Goal: Find specific page/section: Find specific page/section

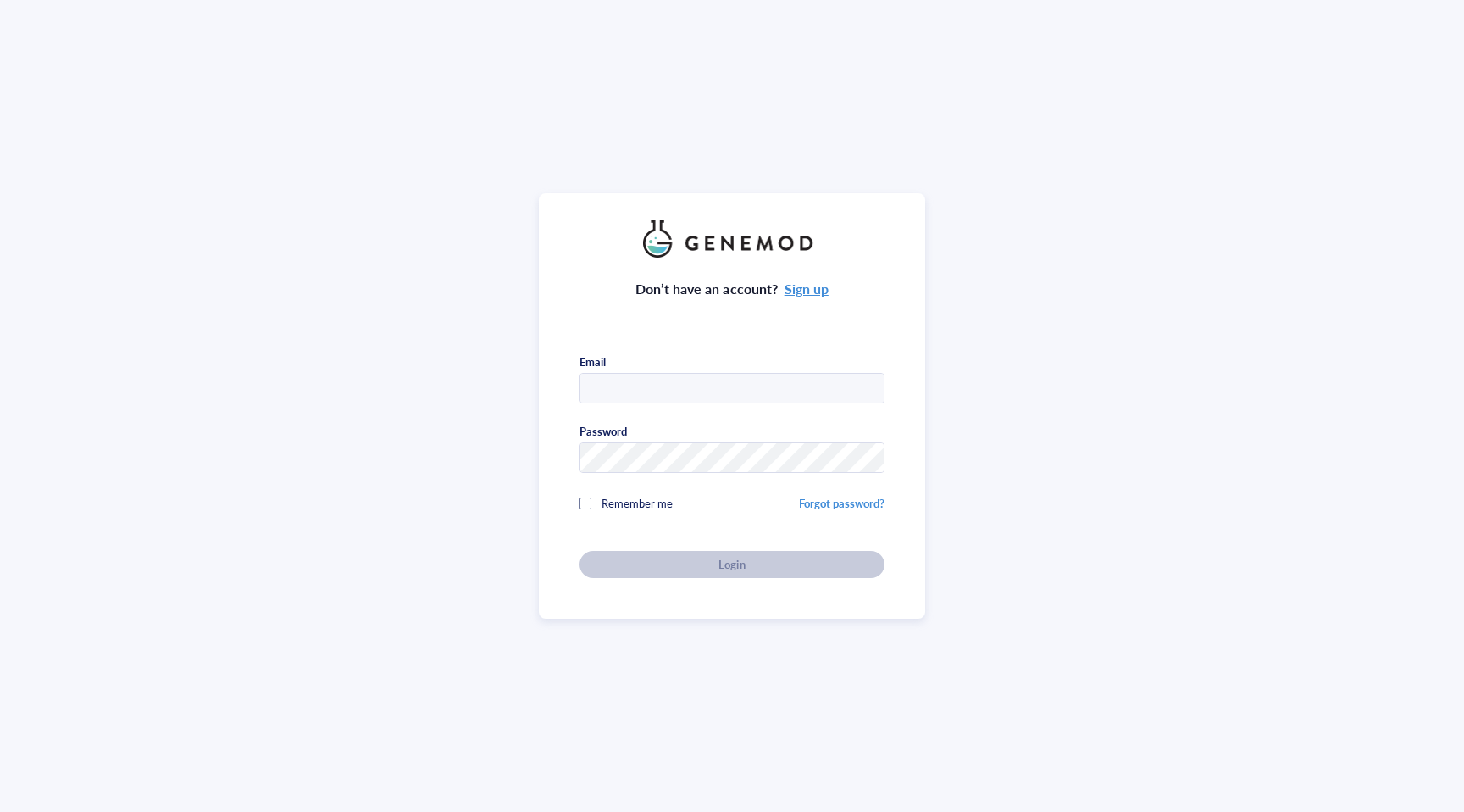
type input "[EMAIL_ADDRESS][DOMAIN_NAME]"
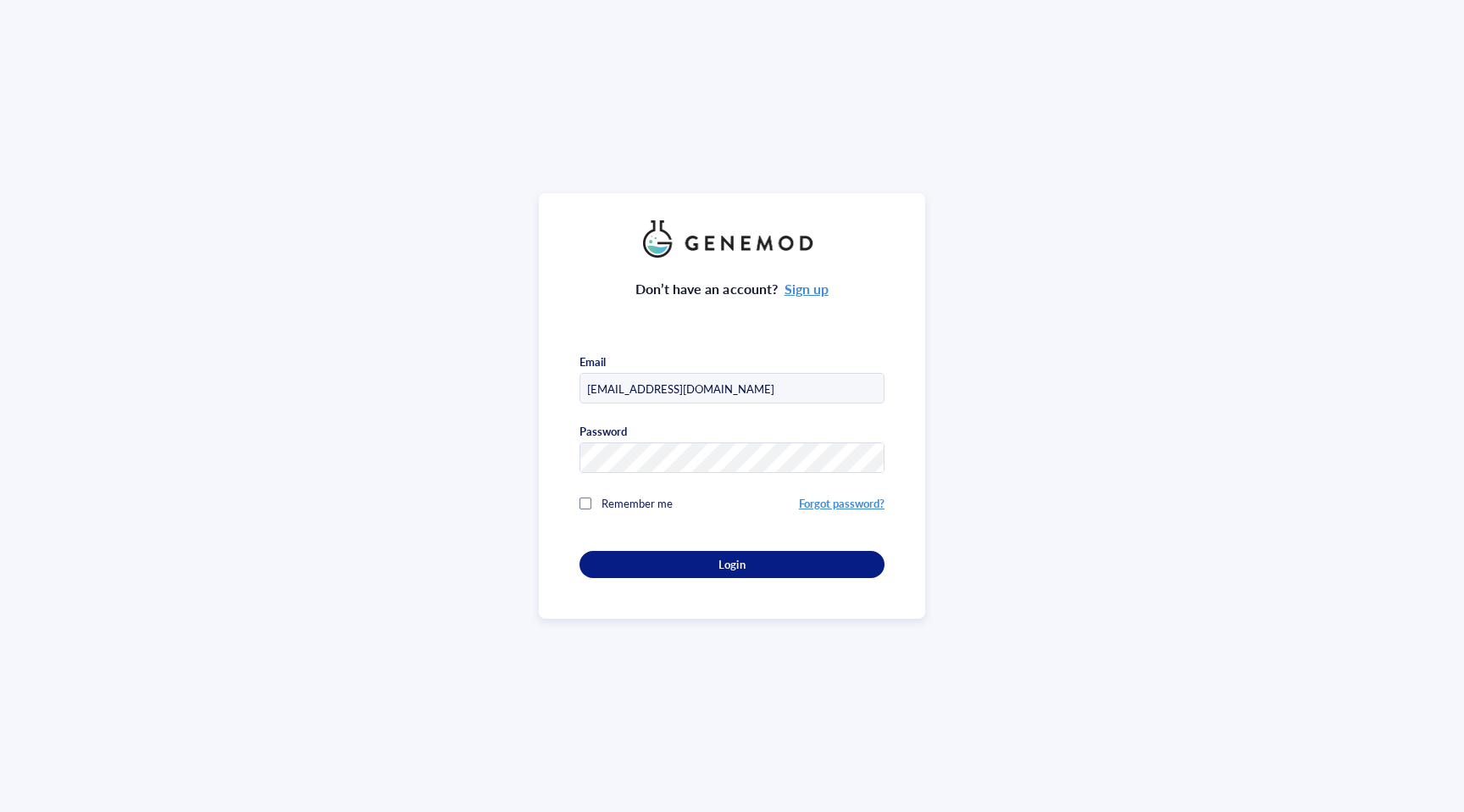
click at [616, 564] on div "Don’t have an account? Sign up Email [EMAIL_ADDRESS][DOMAIN_NAME] Password Reme…" at bounding box center [732, 417] width 305 height 320
click at [618, 566] on div "Login" at bounding box center [732, 565] width 250 height 16
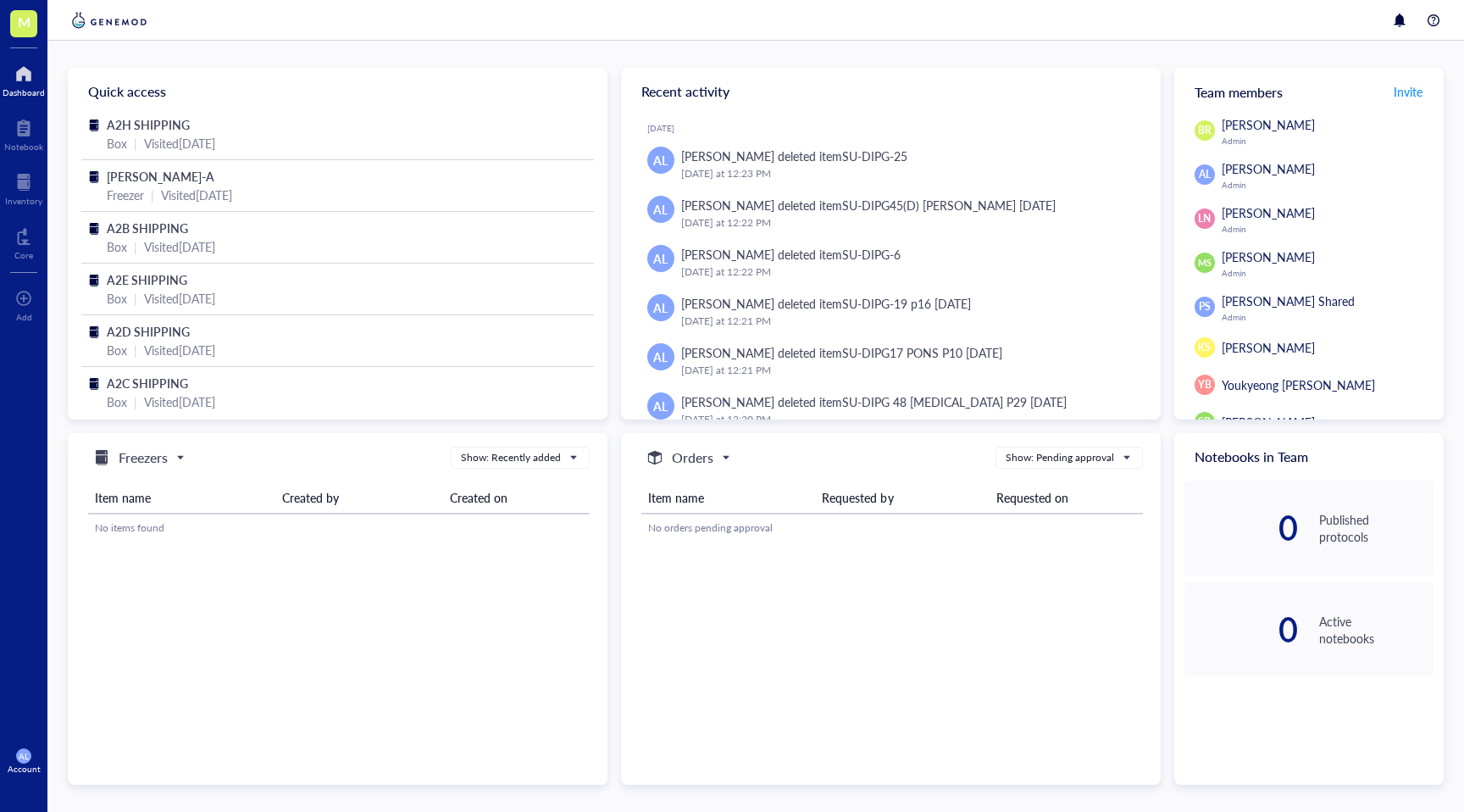
click at [22, 84] on div at bounding box center [24, 74] width 42 height 27
click at [23, 75] on div at bounding box center [24, 74] width 42 height 27
click at [18, 189] on div at bounding box center [24, 183] width 37 height 27
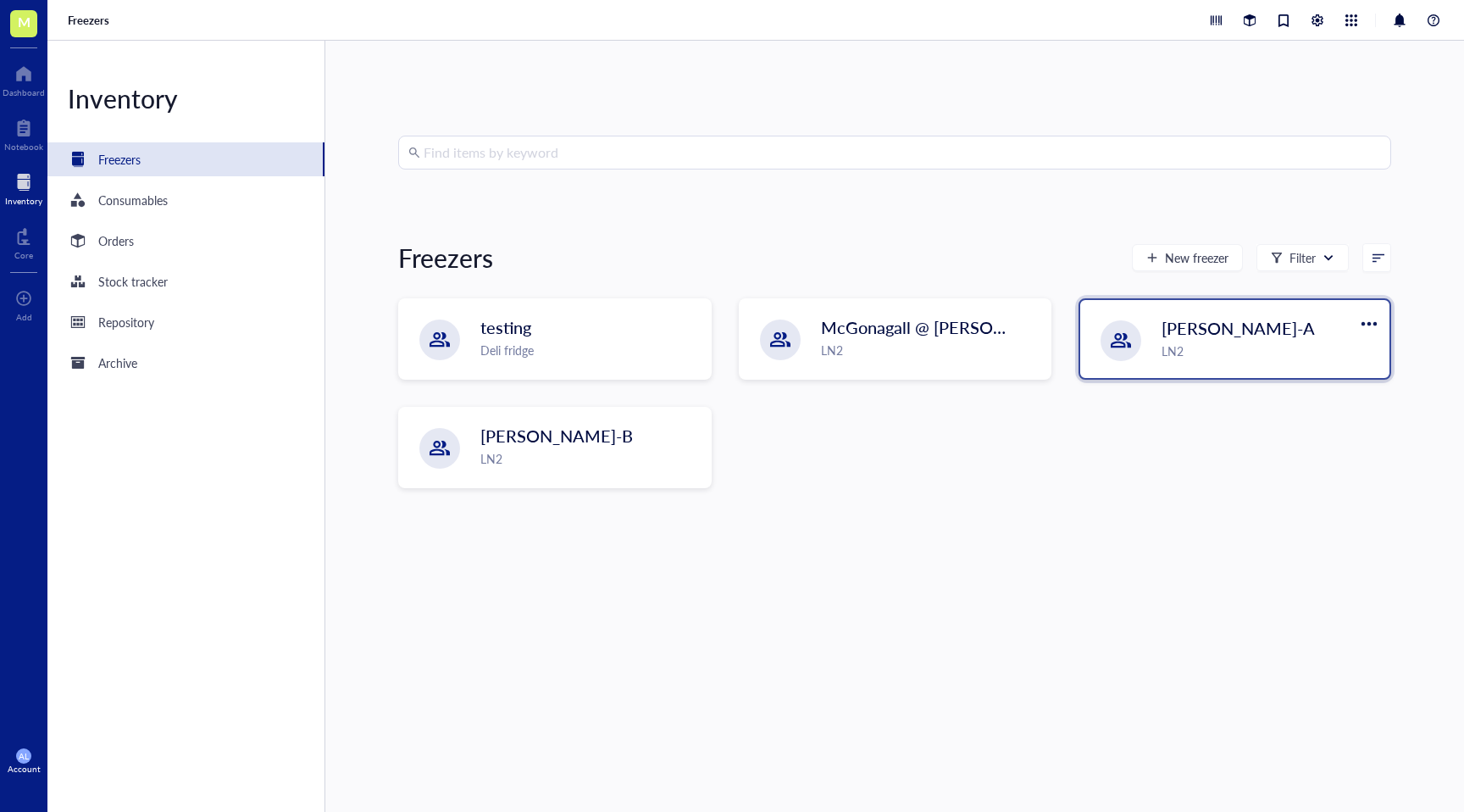
click at [1123, 364] on div "[PERSON_NAME]-A LN2" at bounding box center [1234, 338] width 309 height 78
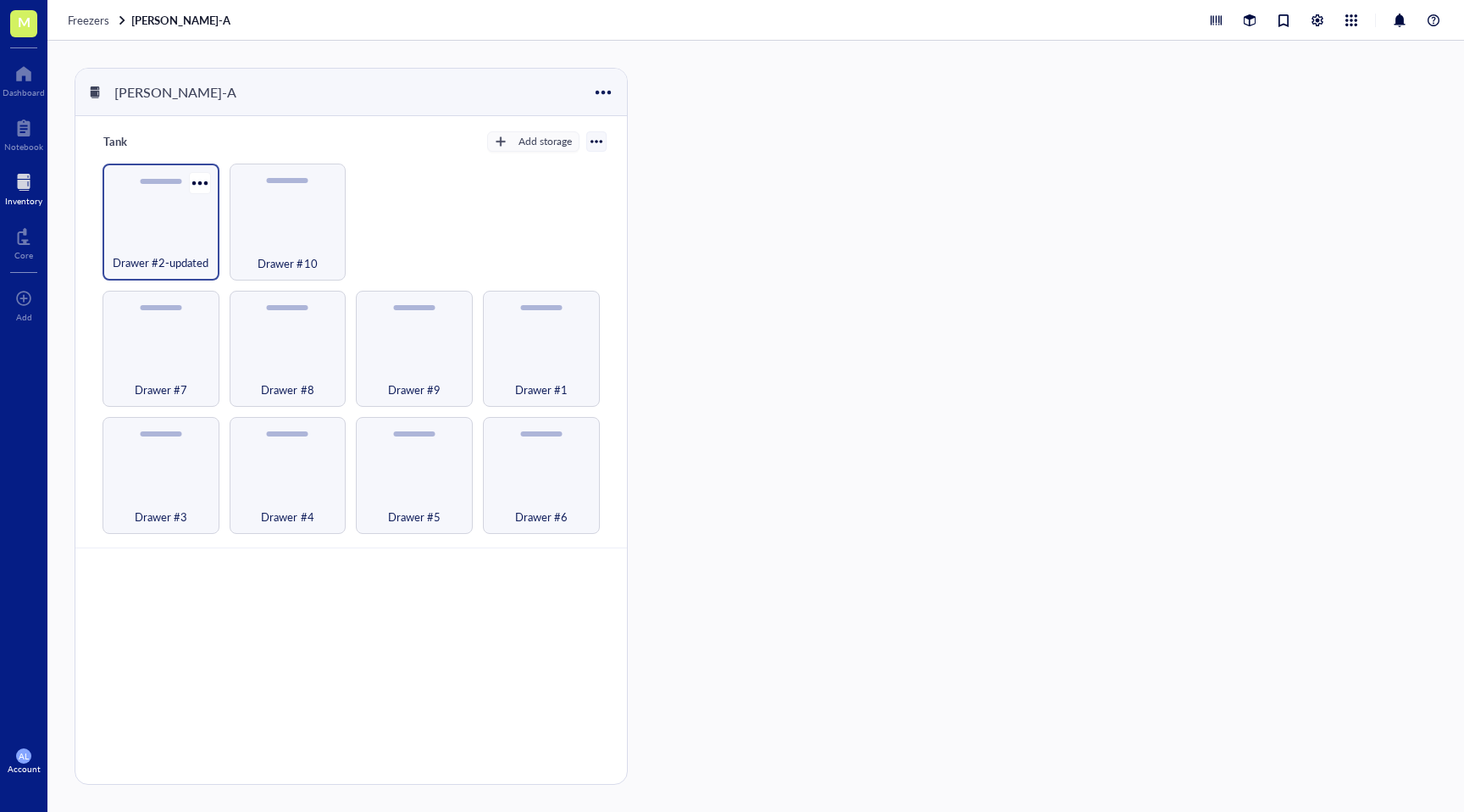
click at [194, 256] on span "Drawer #2-updated" at bounding box center [161, 262] width 96 height 19
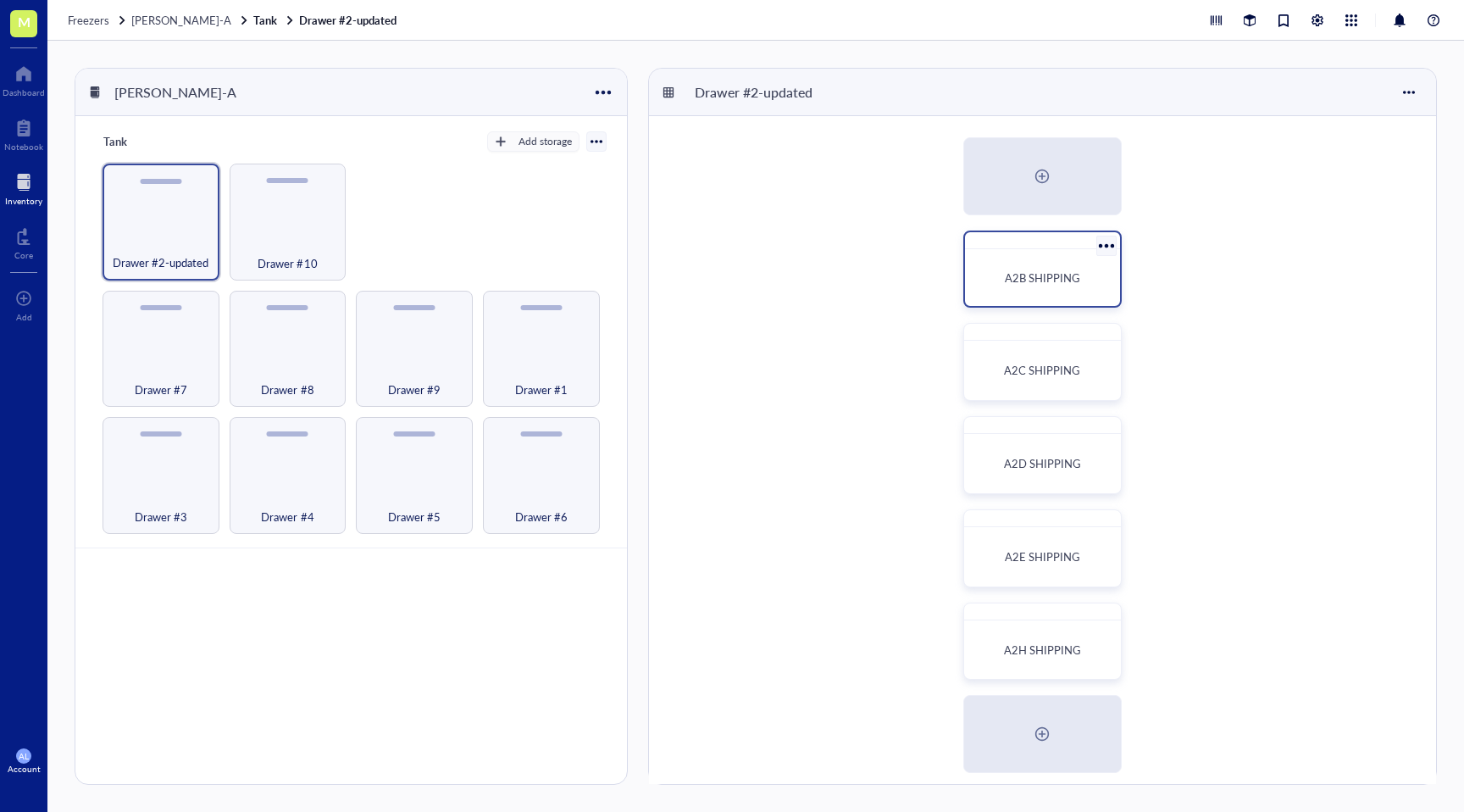
click at [1064, 278] on span "A2B SHIPPING" at bounding box center [1042, 277] width 76 height 16
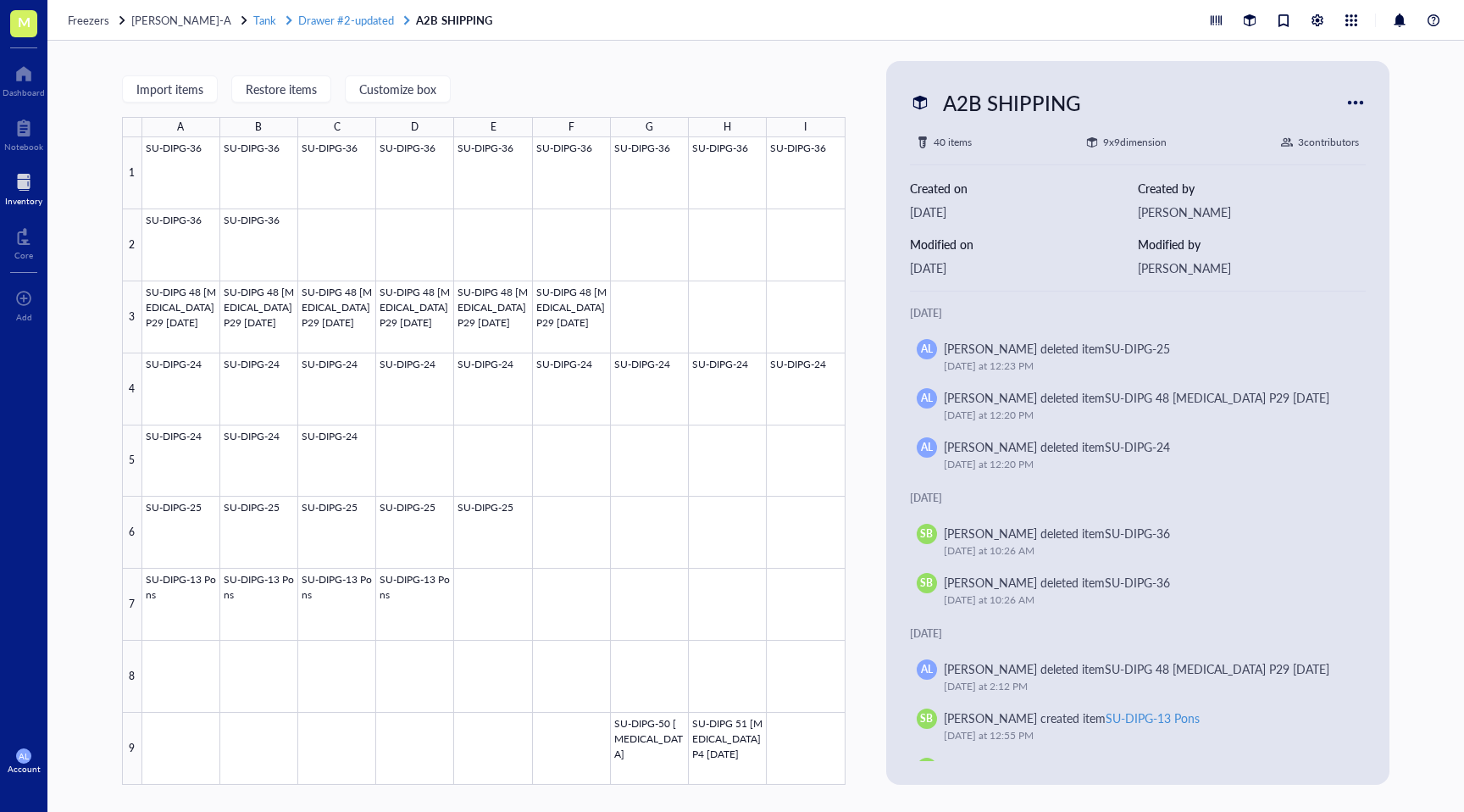
click at [329, 22] on span "Drawer #2-updated" at bounding box center [347, 20] width 96 height 16
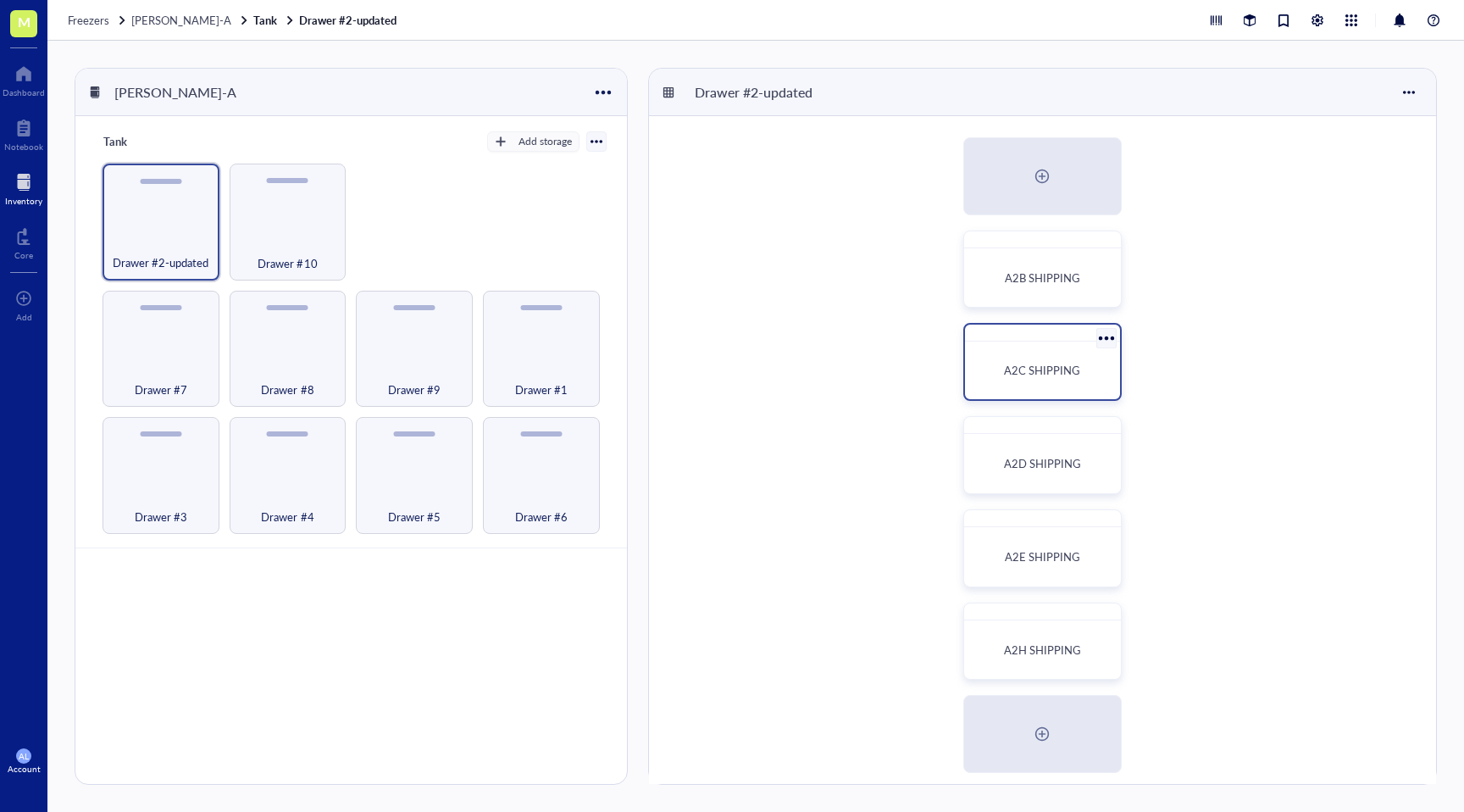
click at [1005, 374] on span "A2C SHIPPING" at bounding box center [1043, 369] width 77 height 16
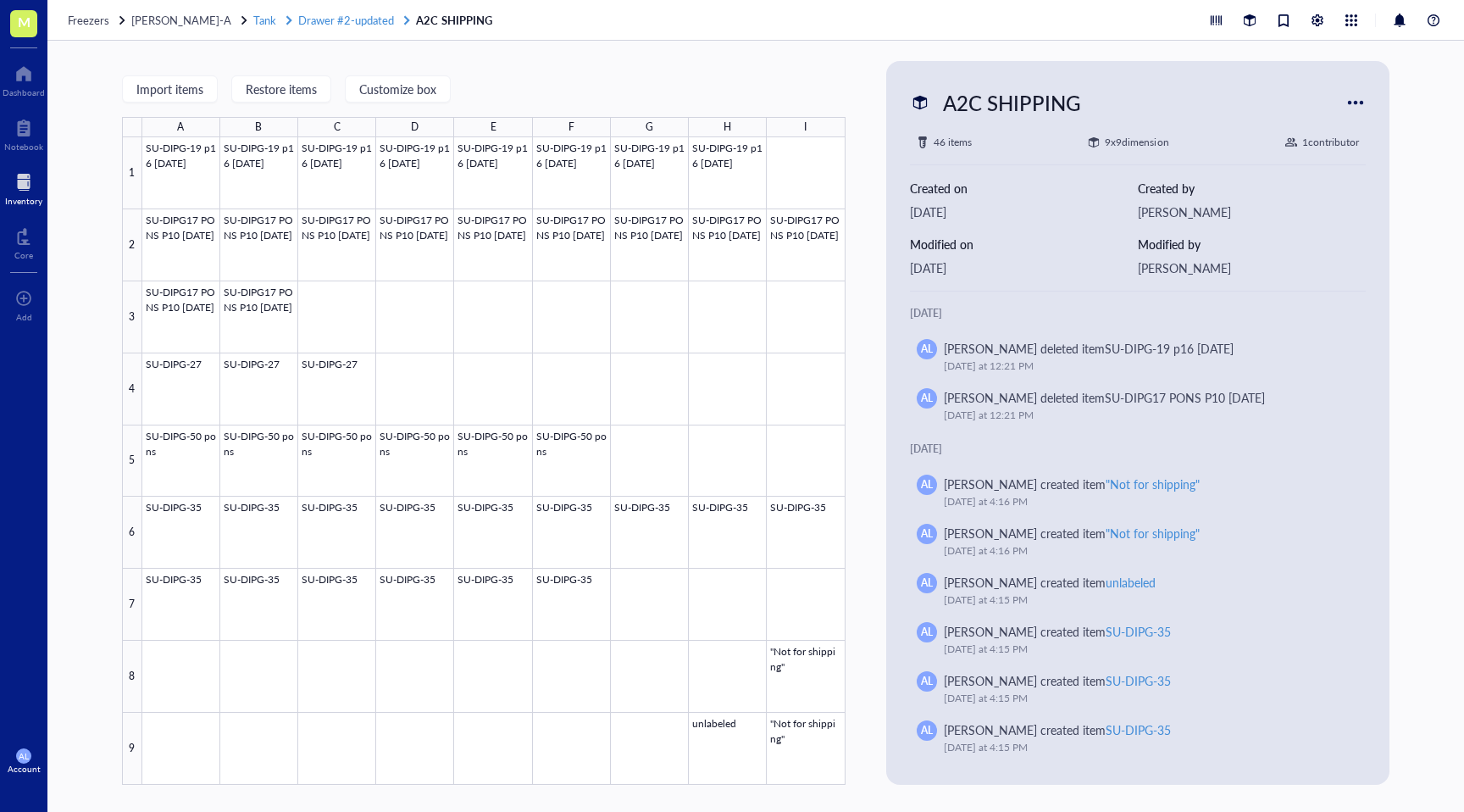
click at [351, 20] on span "Drawer #2-updated" at bounding box center [347, 20] width 96 height 16
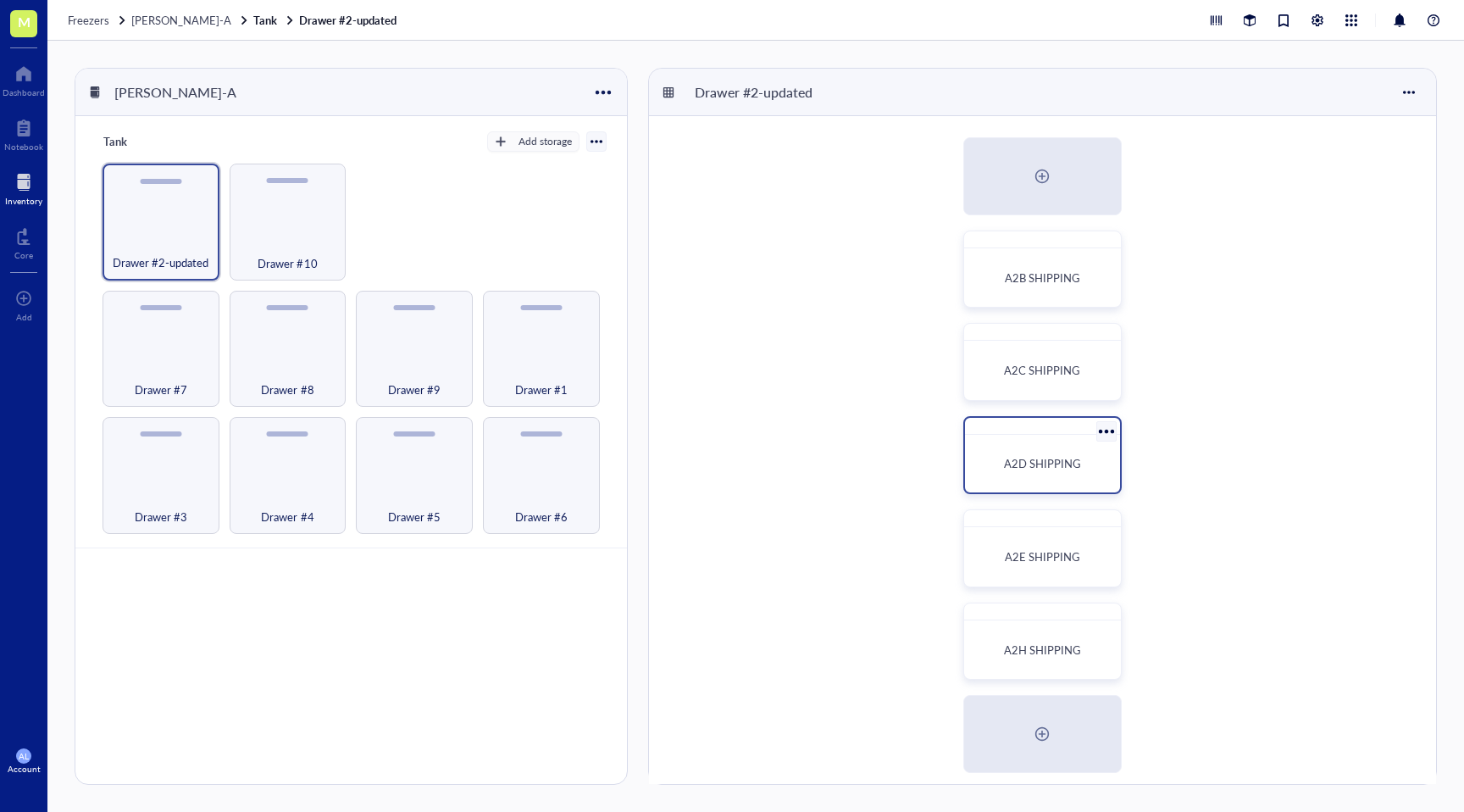
click at [1024, 469] on span "A2D SHIPPING" at bounding box center [1043, 462] width 78 height 16
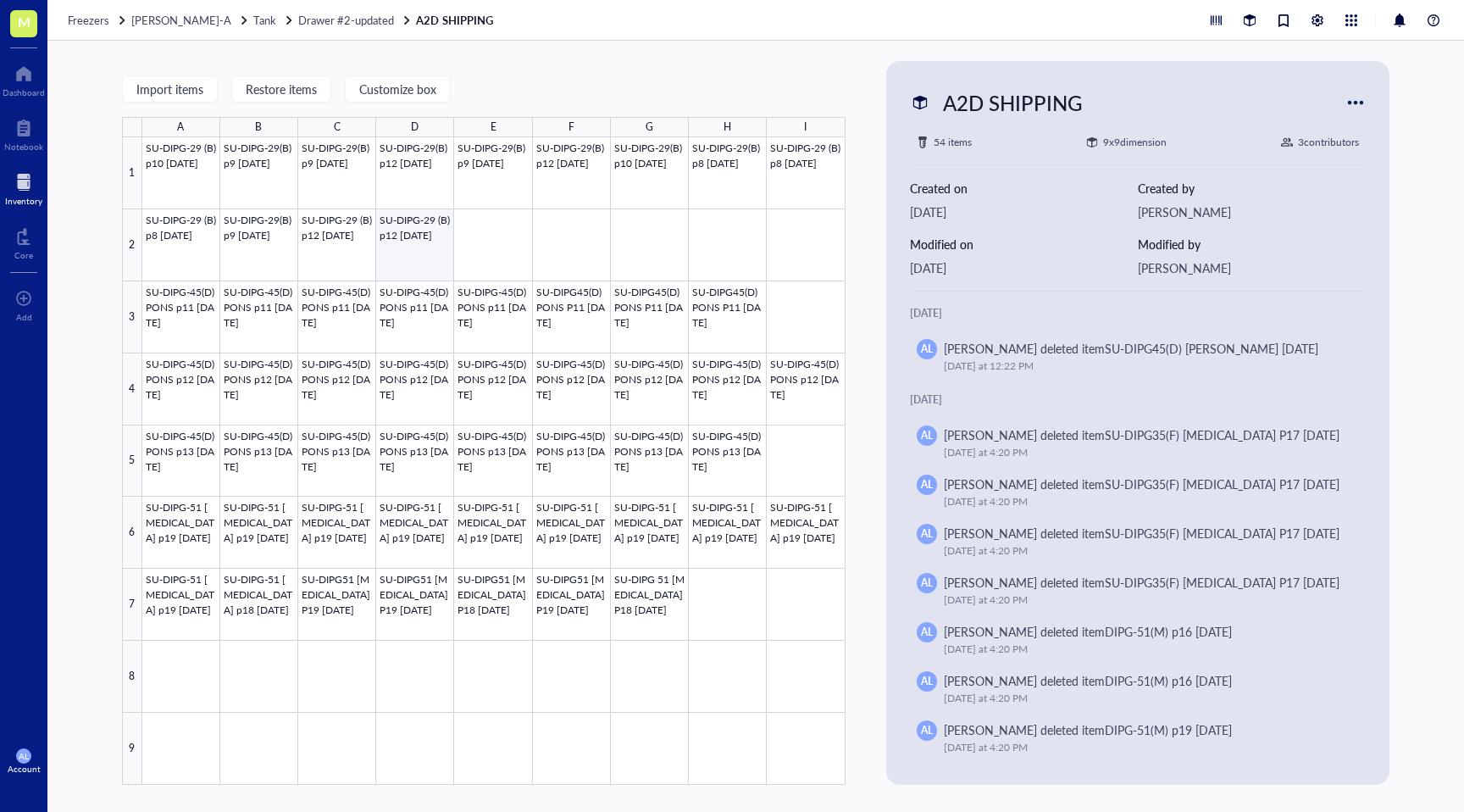
click at [429, 264] on div at bounding box center [494, 460] width 703 height 647
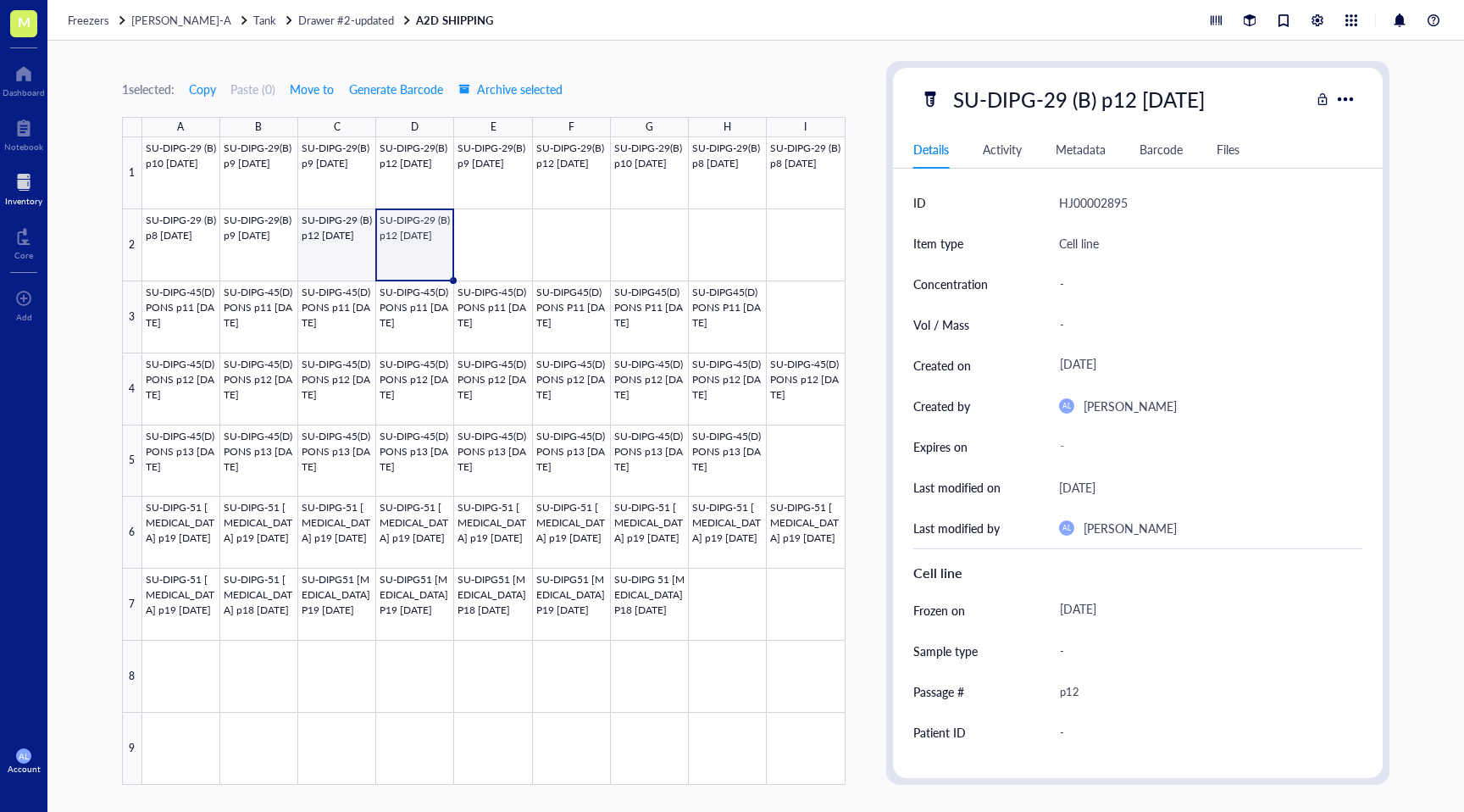
click at [351, 259] on div at bounding box center [494, 460] width 703 height 647
click at [238, 266] on div at bounding box center [494, 460] width 703 height 647
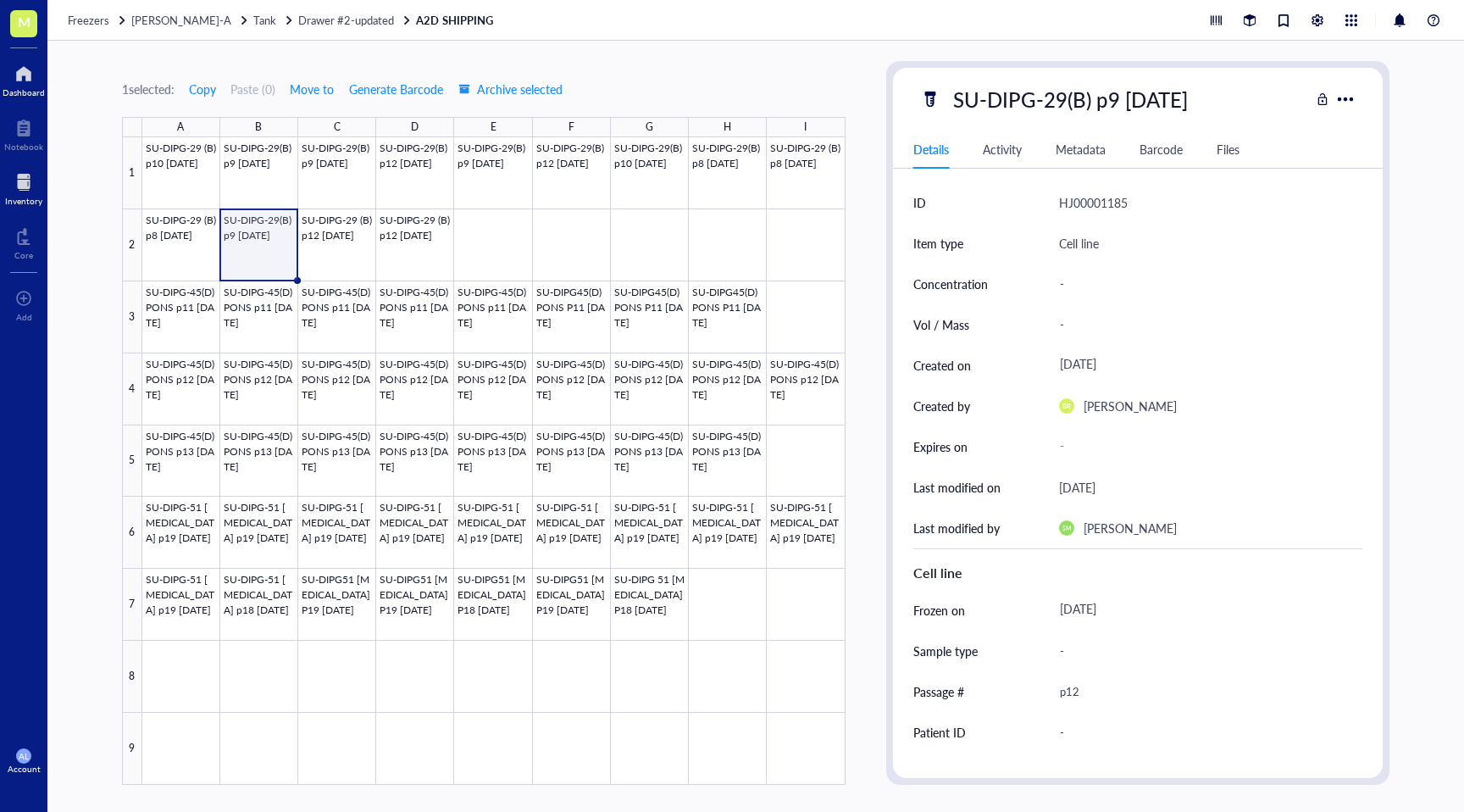
click at [27, 88] on div "Dashboard" at bounding box center [24, 92] width 42 height 10
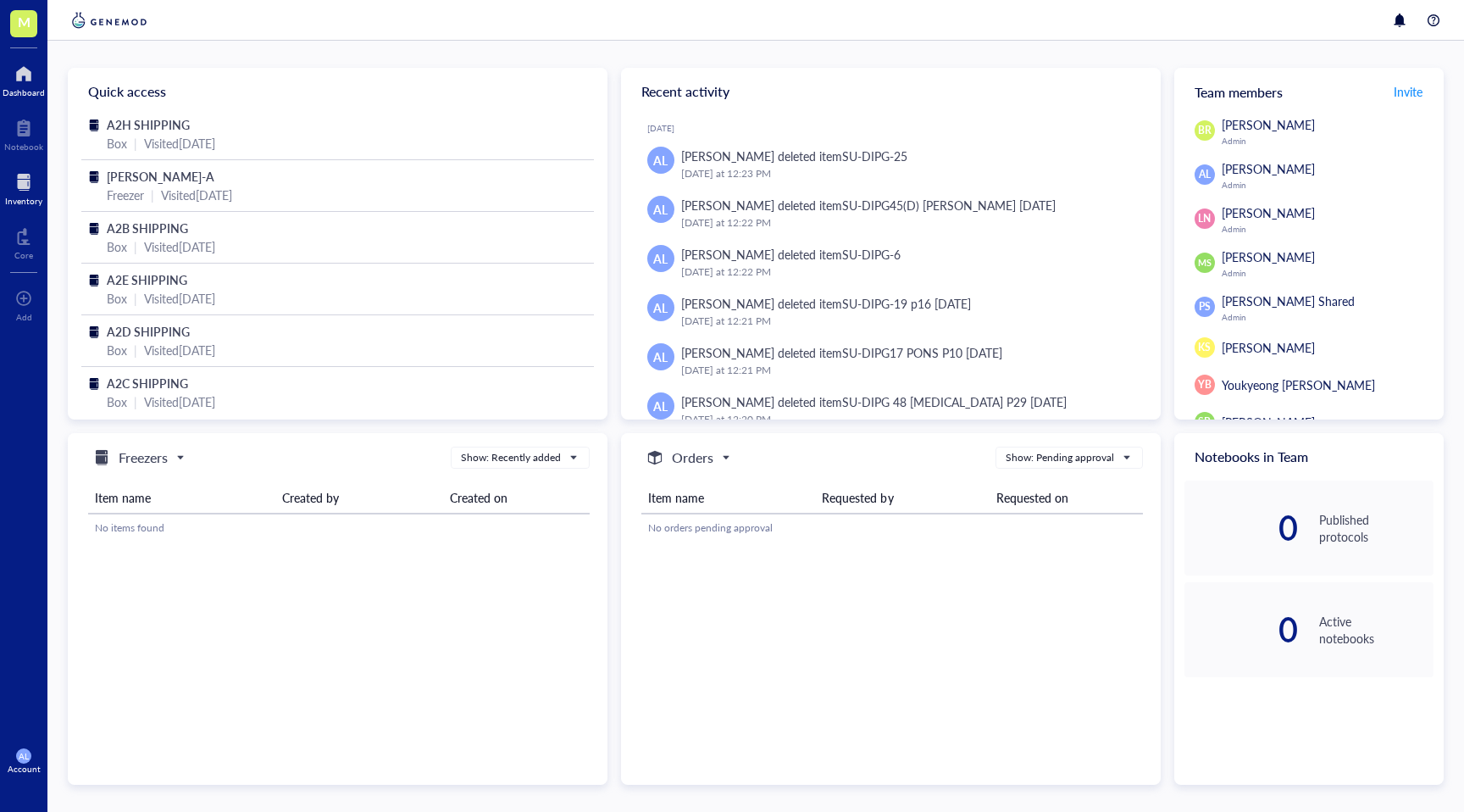
click at [22, 189] on div at bounding box center [24, 183] width 37 height 27
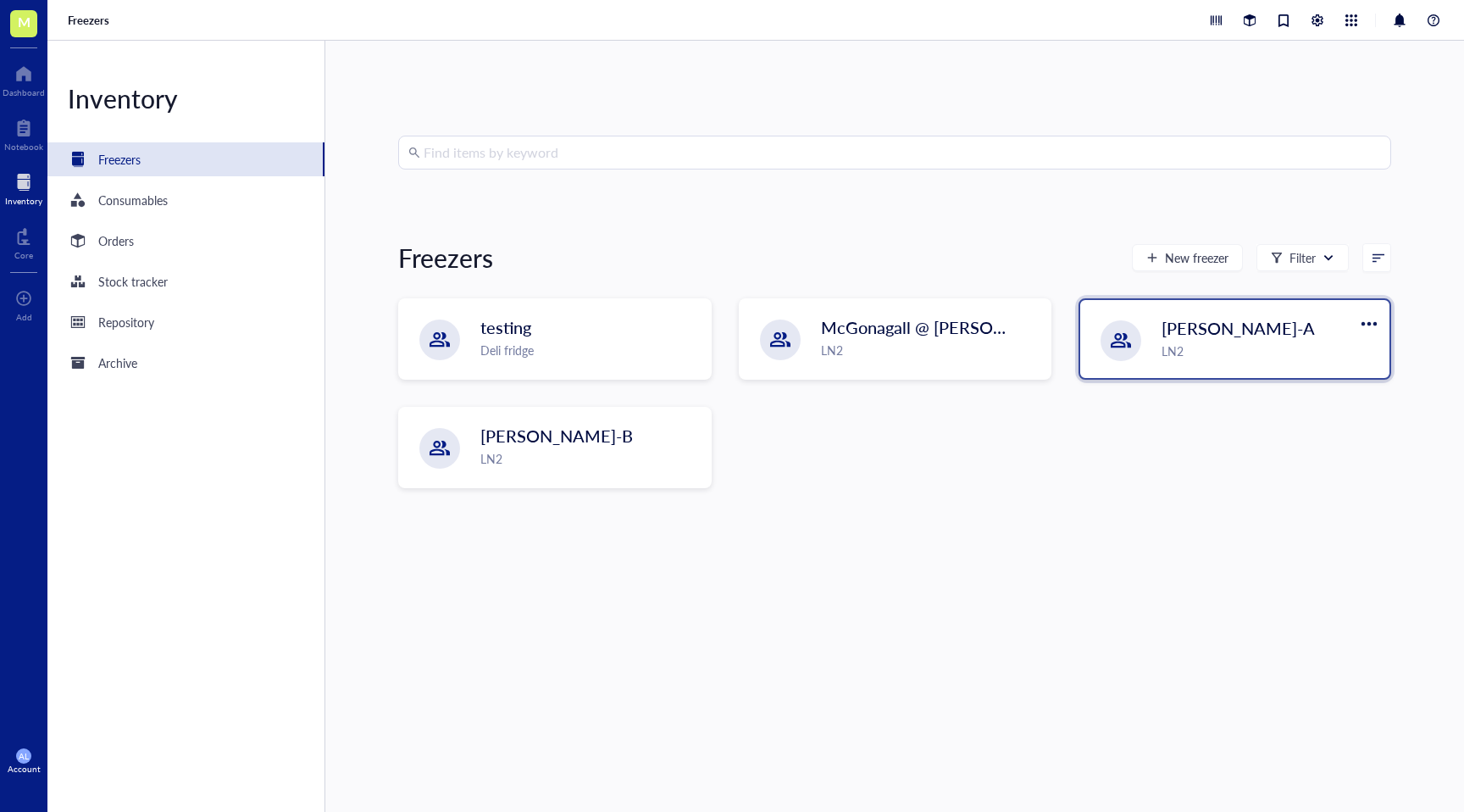
click at [1183, 356] on div "LN2" at bounding box center [1271, 351] width 218 height 19
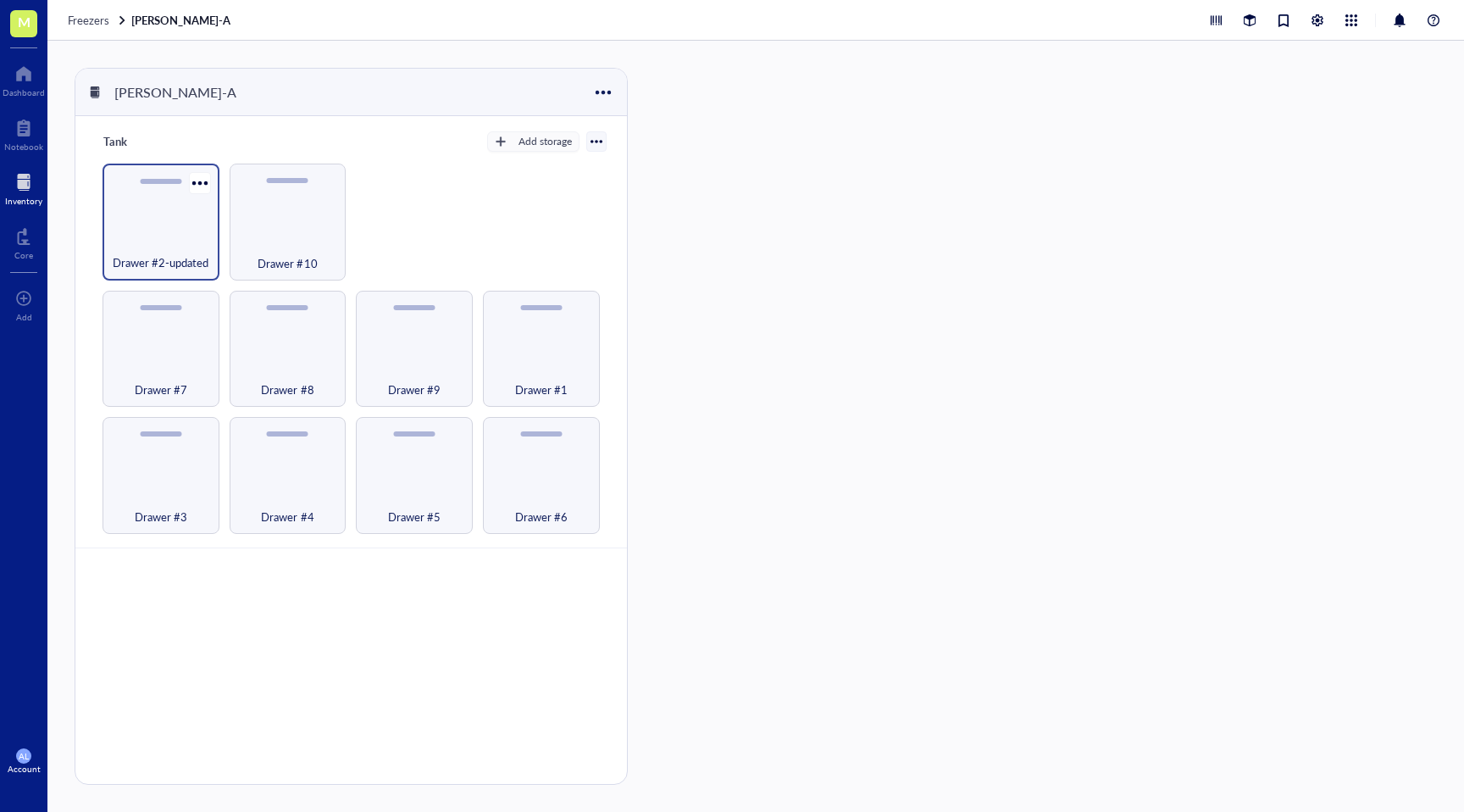
click at [186, 245] on div "Drawer #2-updated" at bounding box center [161, 253] width 100 height 37
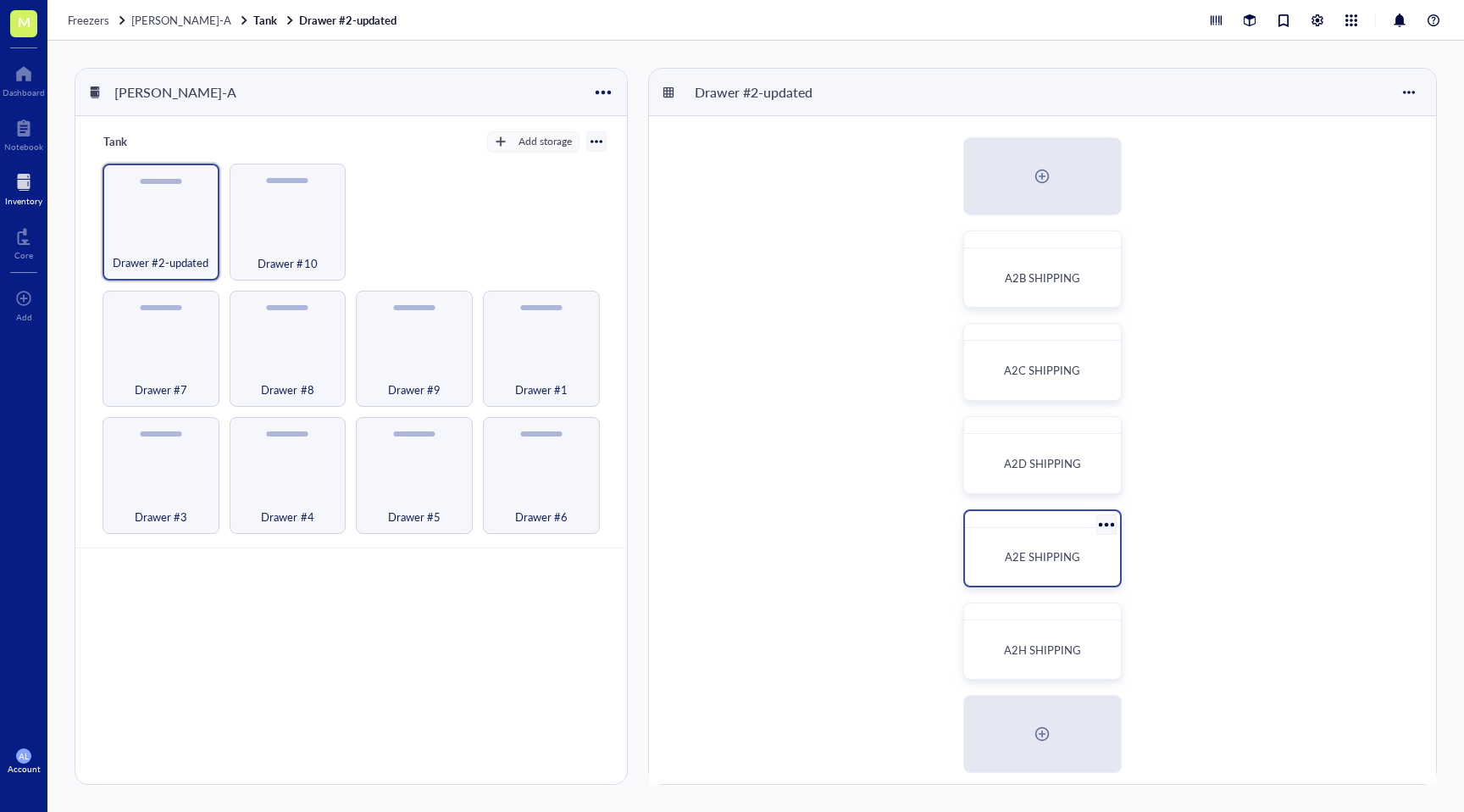
click at [1048, 537] on div "A2E SHIPPING" at bounding box center [1043, 557] width 141 height 44
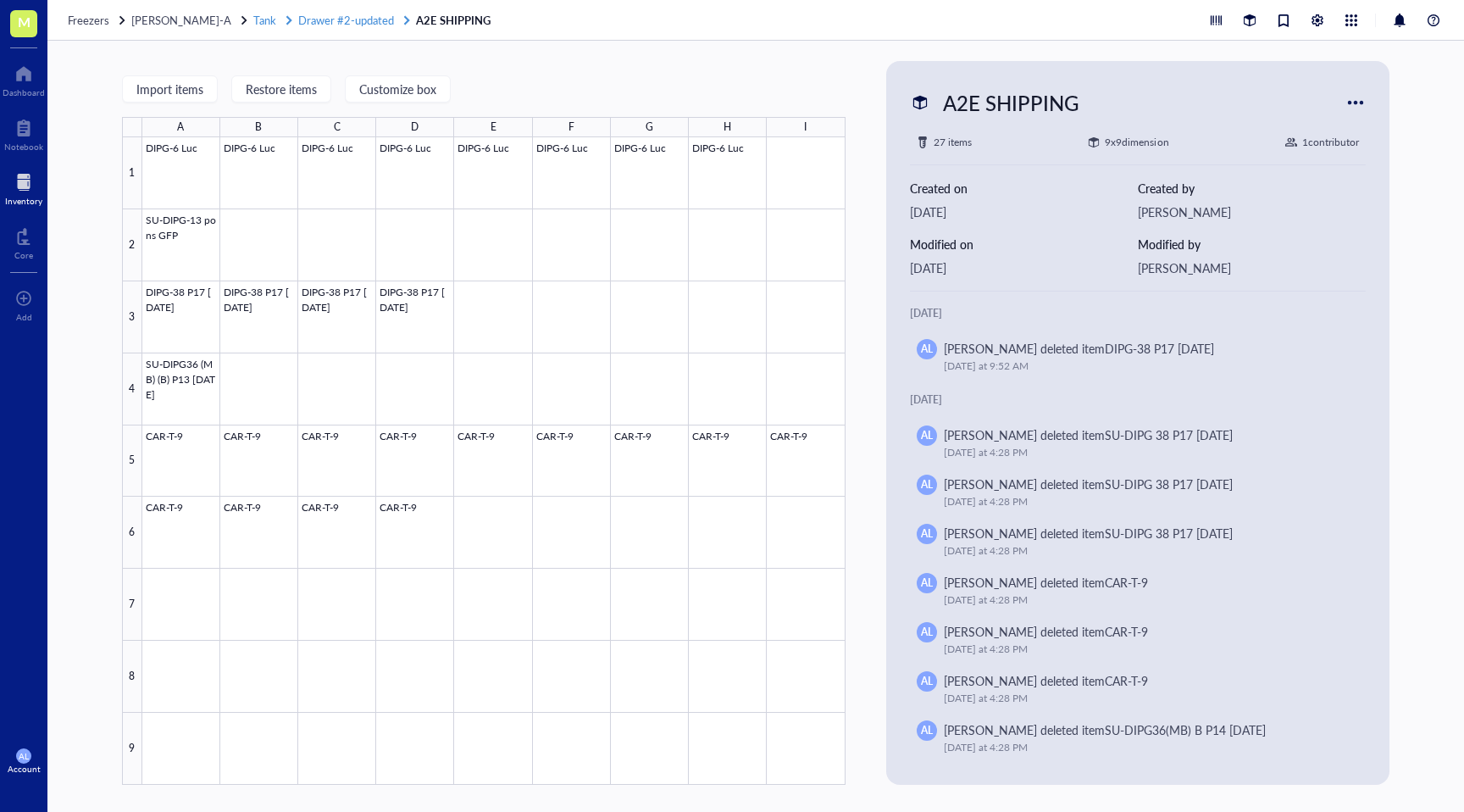
click at [332, 16] on span "Drawer #2-updated" at bounding box center [347, 20] width 96 height 16
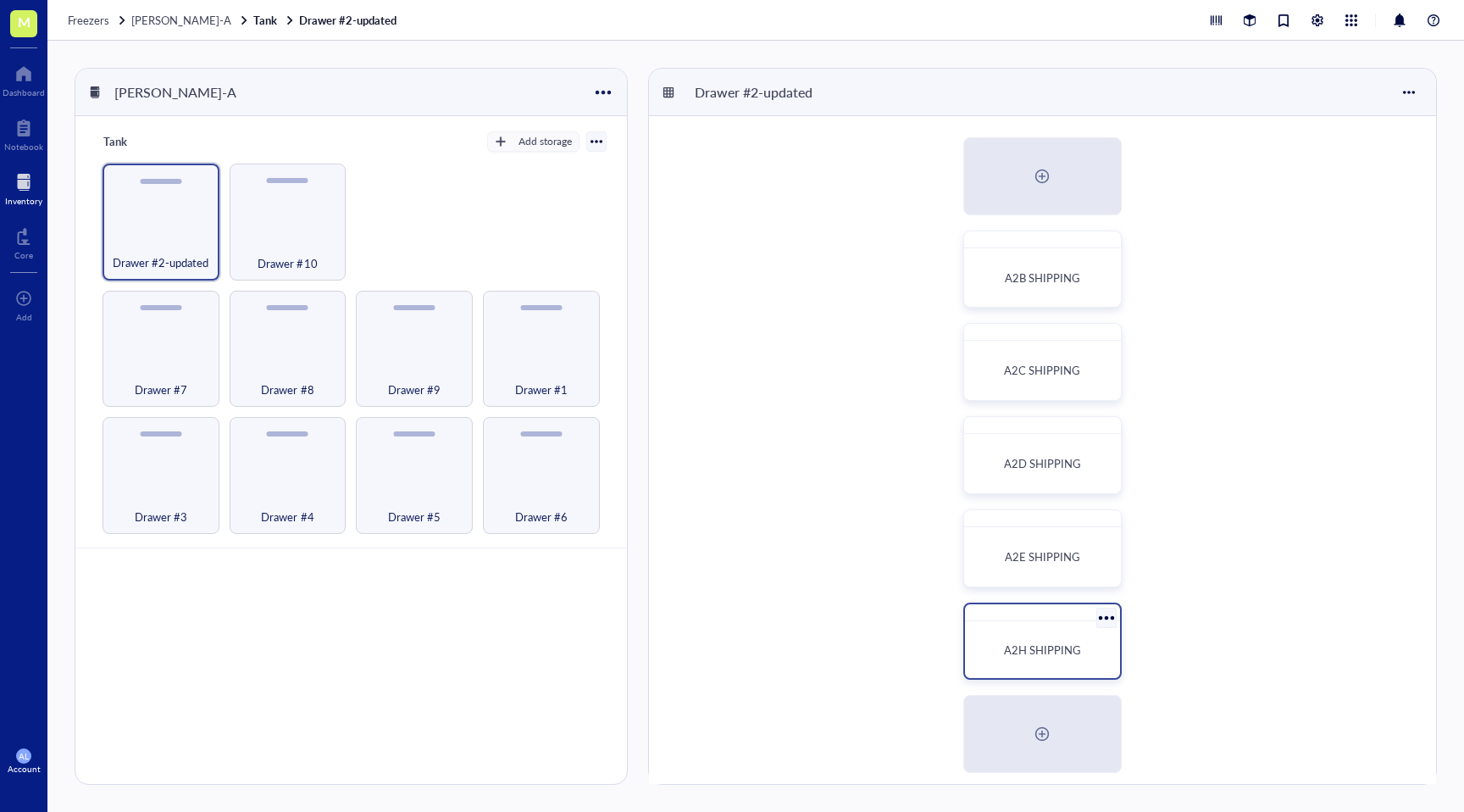
click at [1035, 636] on div "A2H SHIPPING" at bounding box center [1043, 649] width 141 height 44
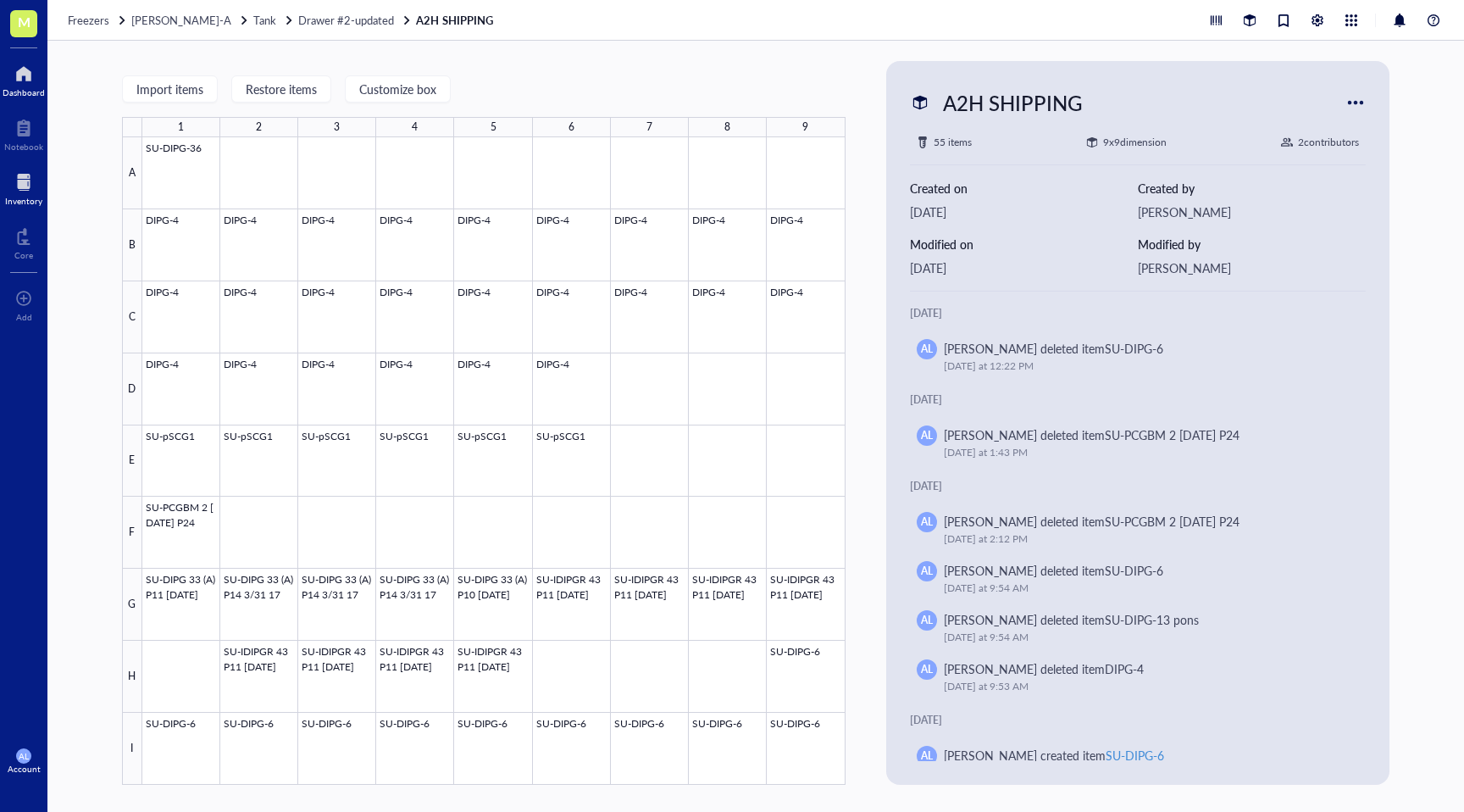
click at [25, 81] on div at bounding box center [24, 74] width 42 height 27
